Goal: Task Accomplishment & Management: Use online tool/utility

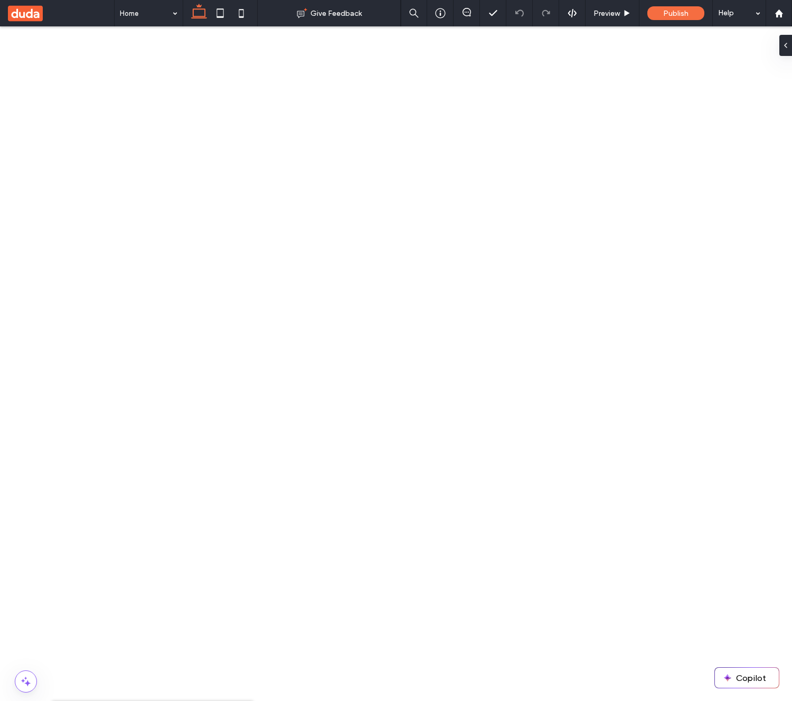
click at [72, 700] on icon at bounding box center [68, 715] width 8 height 8
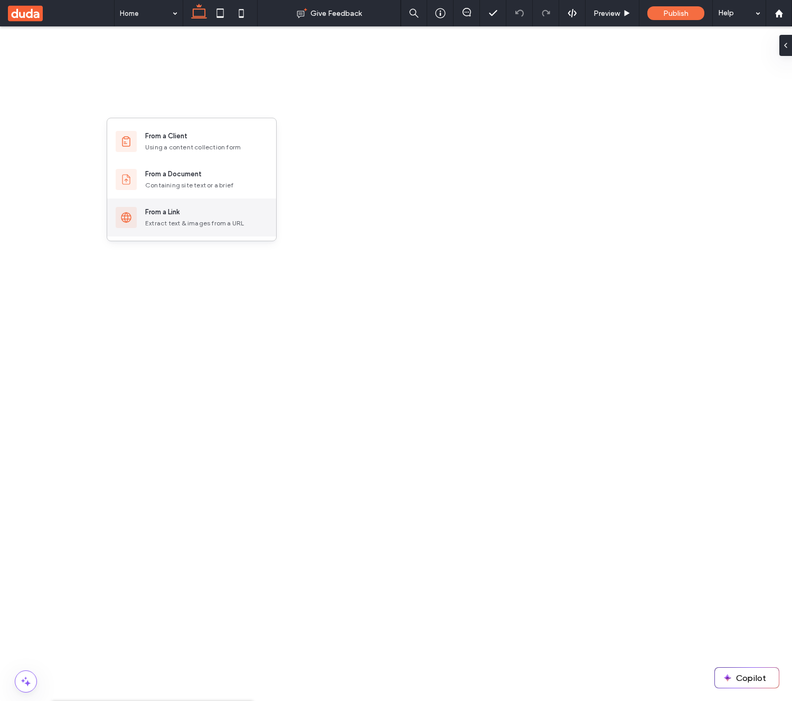
click at [189, 211] on div "From a Link" at bounding box center [206, 212] width 122 height 11
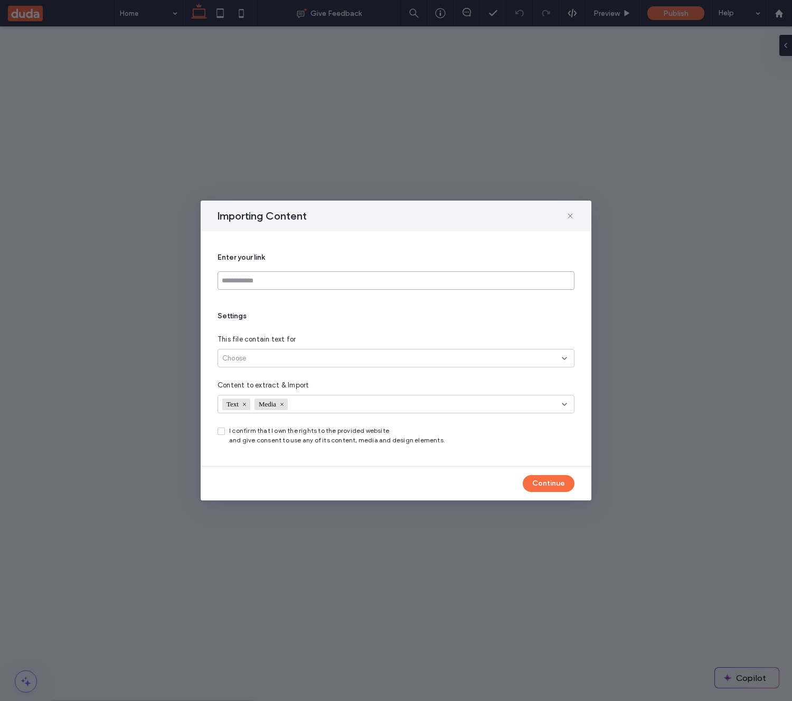
click at [311, 279] on input at bounding box center [395, 280] width 357 height 18
paste input "**********"
type input "**********"
click at [294, 359] on div "Choose" at bounding box center [391, 358] width 339 height 11
click at [281, 378] on div "Link’s exact page" at bounding box center [396, 376] width 356 height 18
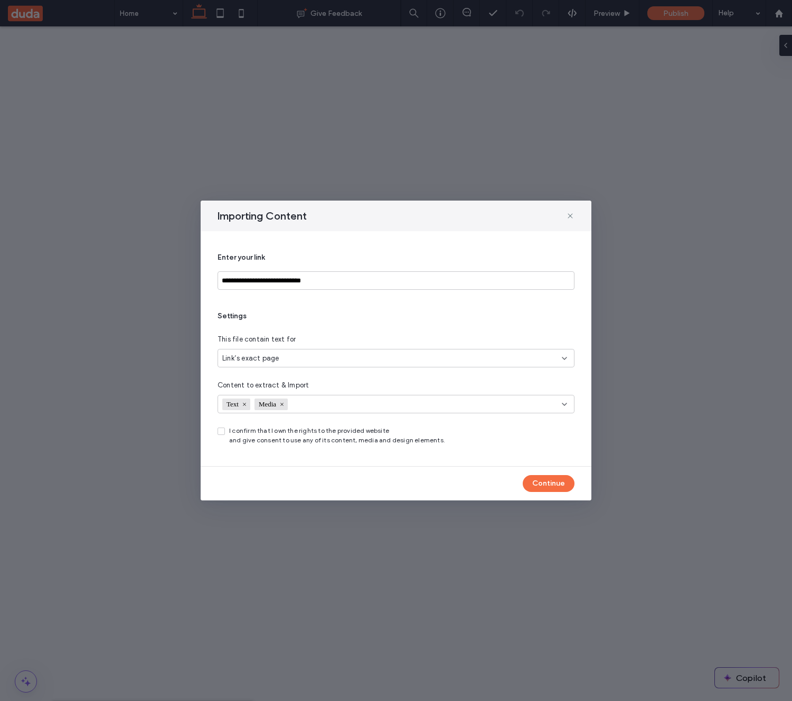
click at [273, 430] on span "I confirm that I own the rights to the provided website and give consent to use…" at bounding box center [337, 435] width 216 height 19
click at [223, 432] on icon at bounding box center [221, 431] width 4 height 3
click at [268, 435] on span "I confirm that I own the rights to the provided website and give consent to use…" at bounding box center [337, 435] width 216 height 19
click at [269, 433] on span "I confirm that I own the rights to the provided website and give consent to use…" at bounding box center [337, 435] width 216 height 19
click at [556, 489] on button "Continue" at bounding box center [549, 483] width 52 height 17
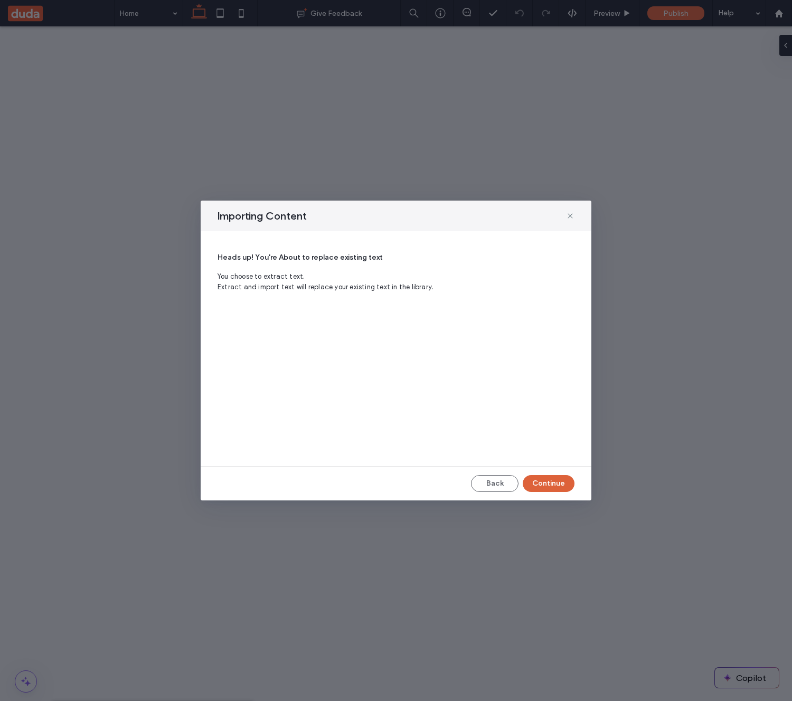
click at [554, 486] on button "Continue" at bounding box center [549, 483] width 52 height 17
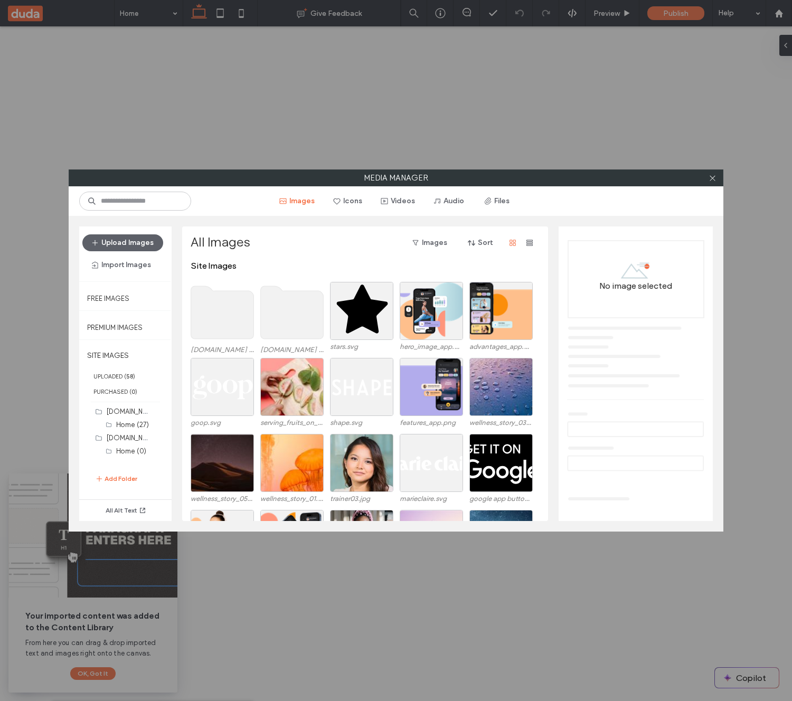
click at [710, 180] on icon at bounding box center [712, 178] width 8 height 8
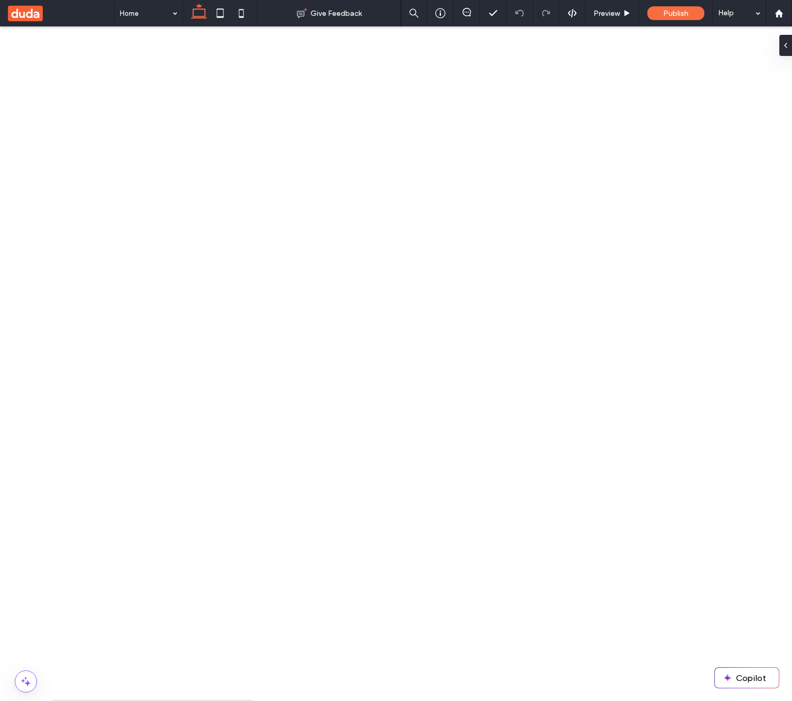
click at [69, 700] on div "Site Text" at bounding box center [152, 715] width 201 height 28
click at [69, 700] on icon at bounding box center [68, 715] width 8 height 8
click at [67, 700] on icon at bounding box center [68, 715] width 8 height 8
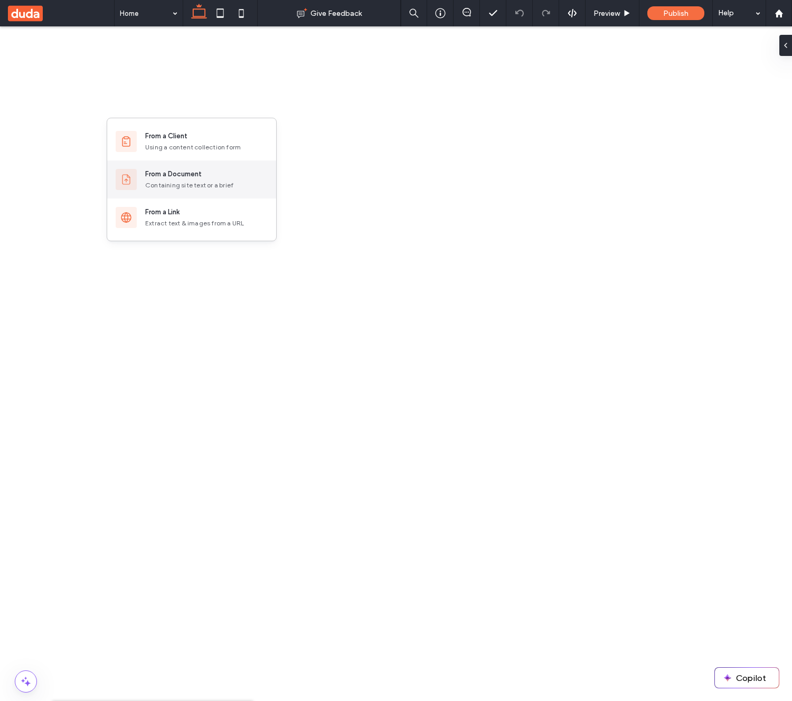
click at [184, 179] on div "From a Document Containing site text or a brief" at bounding box center [206, 179] width 122 height 21
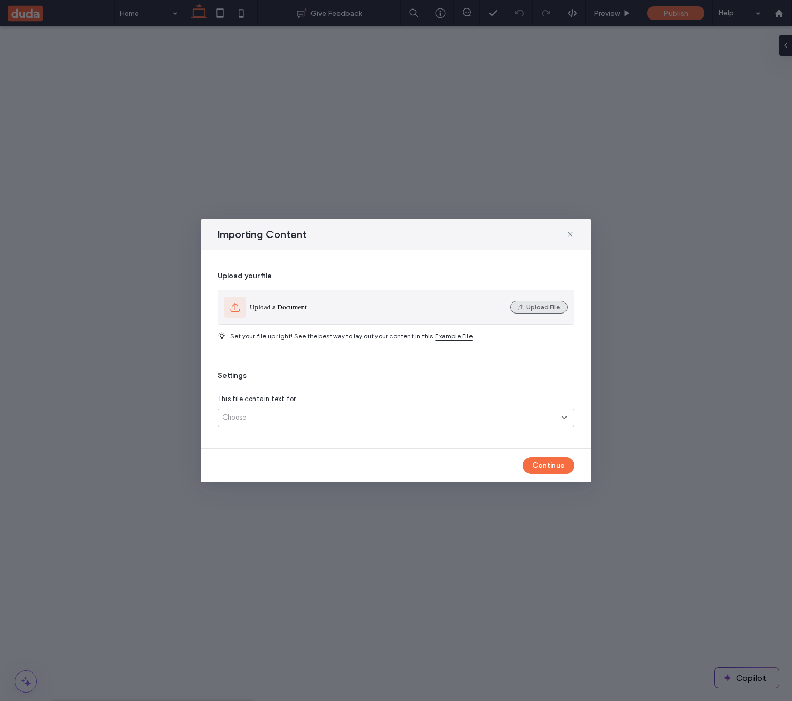
click at [521, 312] on button "Upload File" at bounding box center [539, 307] width 58 height 13
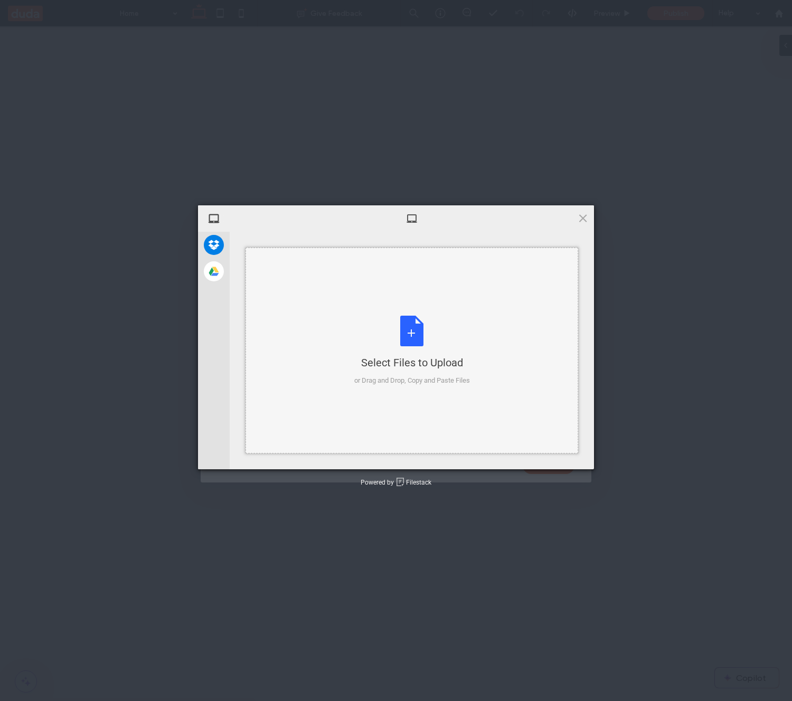
click at [431, 332] on div "Select Files to Upload or Drag and Drop, Copy and Paste Files" at bounding box center [412, 351] width 116 height 70
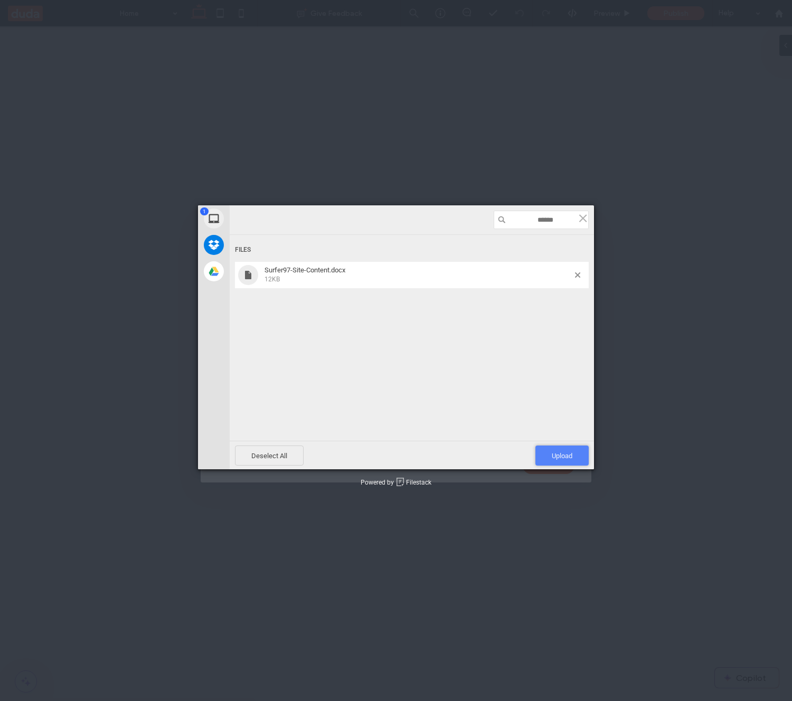
click at [568, 456] on span "Upload 1" at bounding box center [562, 456] width 21 height 8
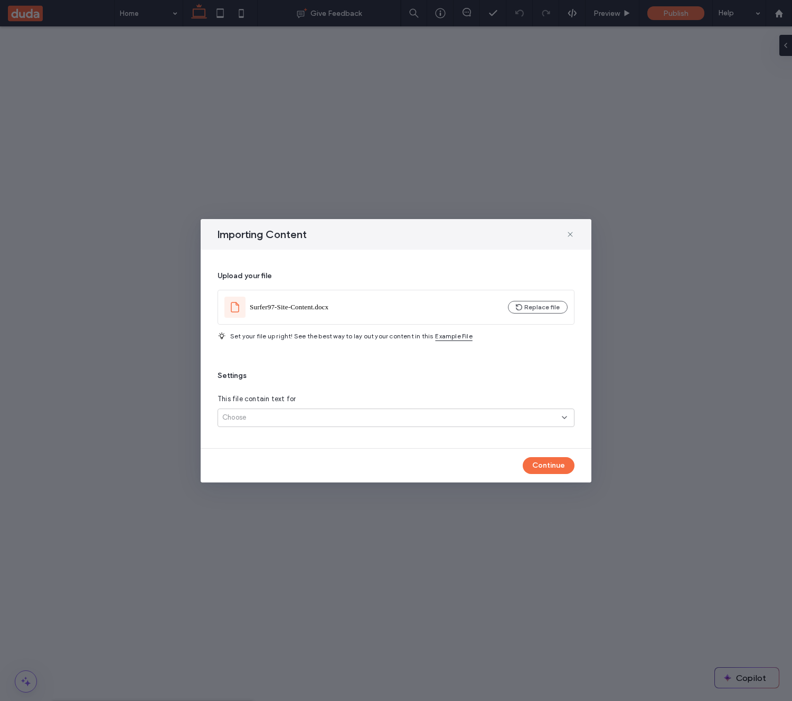
click at [364, 422] on div "Choose" at bounding box center [391, 417] width 339 height 11
click at [343, 452] on div "Several pages" at bounding box center [396, 454] width 356 height 18
click at [565, 468] on button "Continue" at bounding box center [549, 465] width 52 height 17
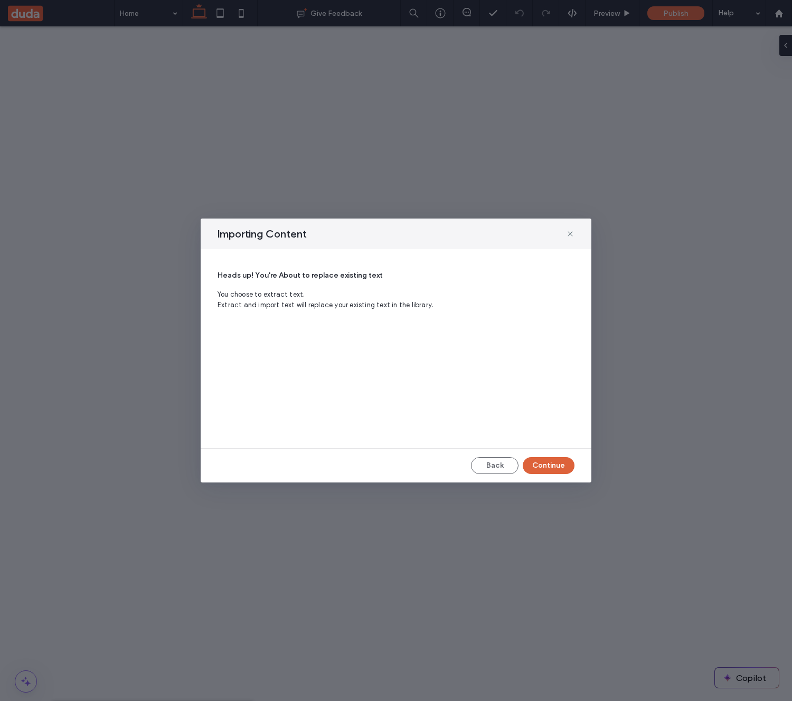
click at [563, 468] on button "Continue" at bounding box center [549, 465] width 52 height 17
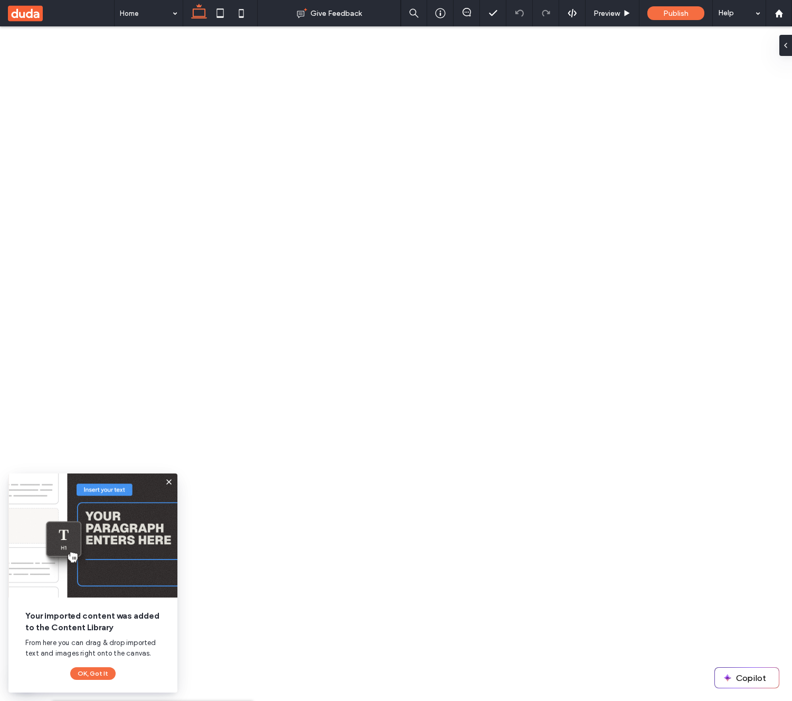
click at [73, 700] on div "Site Text" at bounding box center [85, 715] width 42 height 8
